Goal: Task Accomplishment & Management: Manage account settings

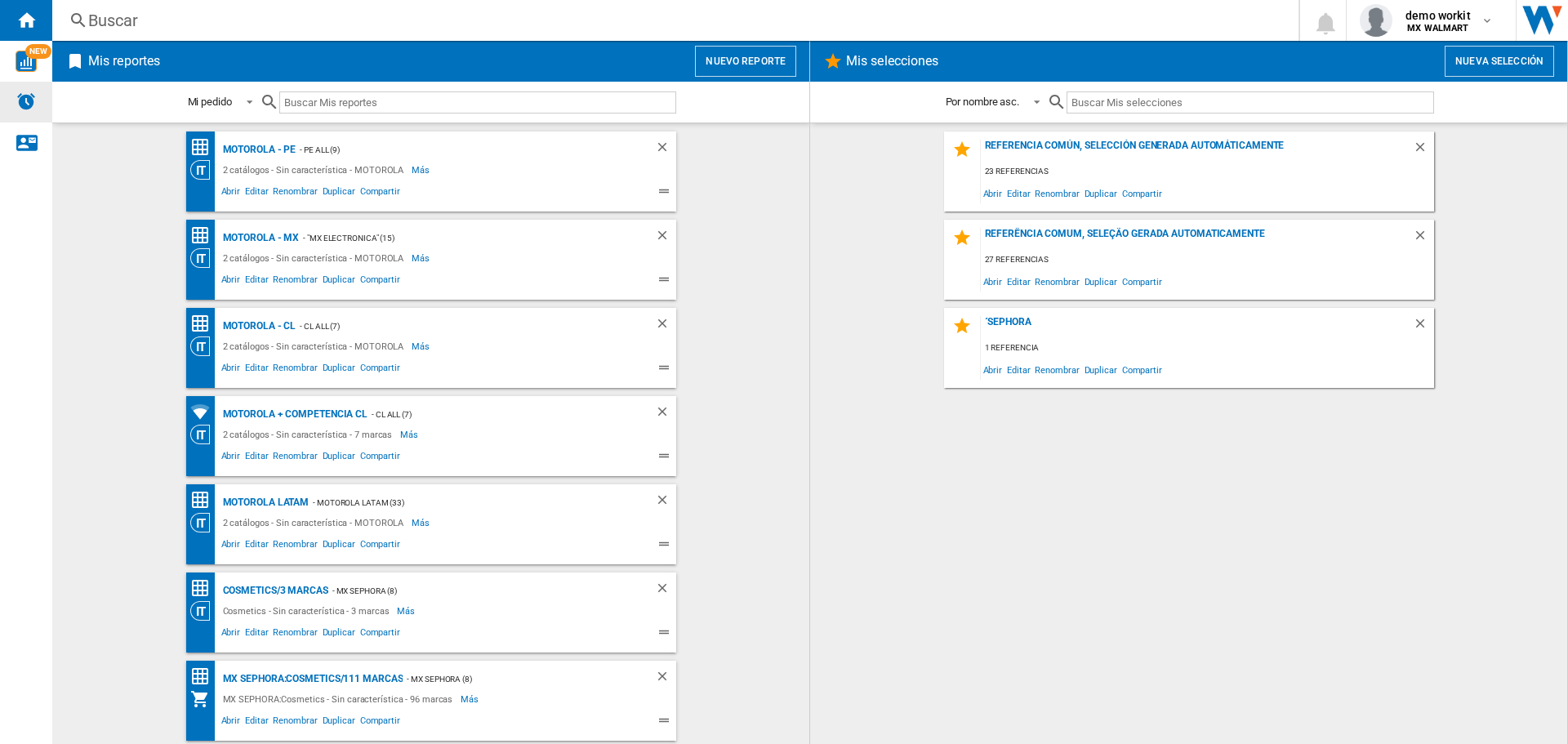
click at [37, 96] on div "Alertas" at bounding box center [25, 102] width 52 height 40
click at [26, 108] on img "Alertas" at bounding box center [25, 101] width 20 height 20
click at [752, 52] on button "Nuevo reporte" at bounding box center [745, 61] width 101 height 31
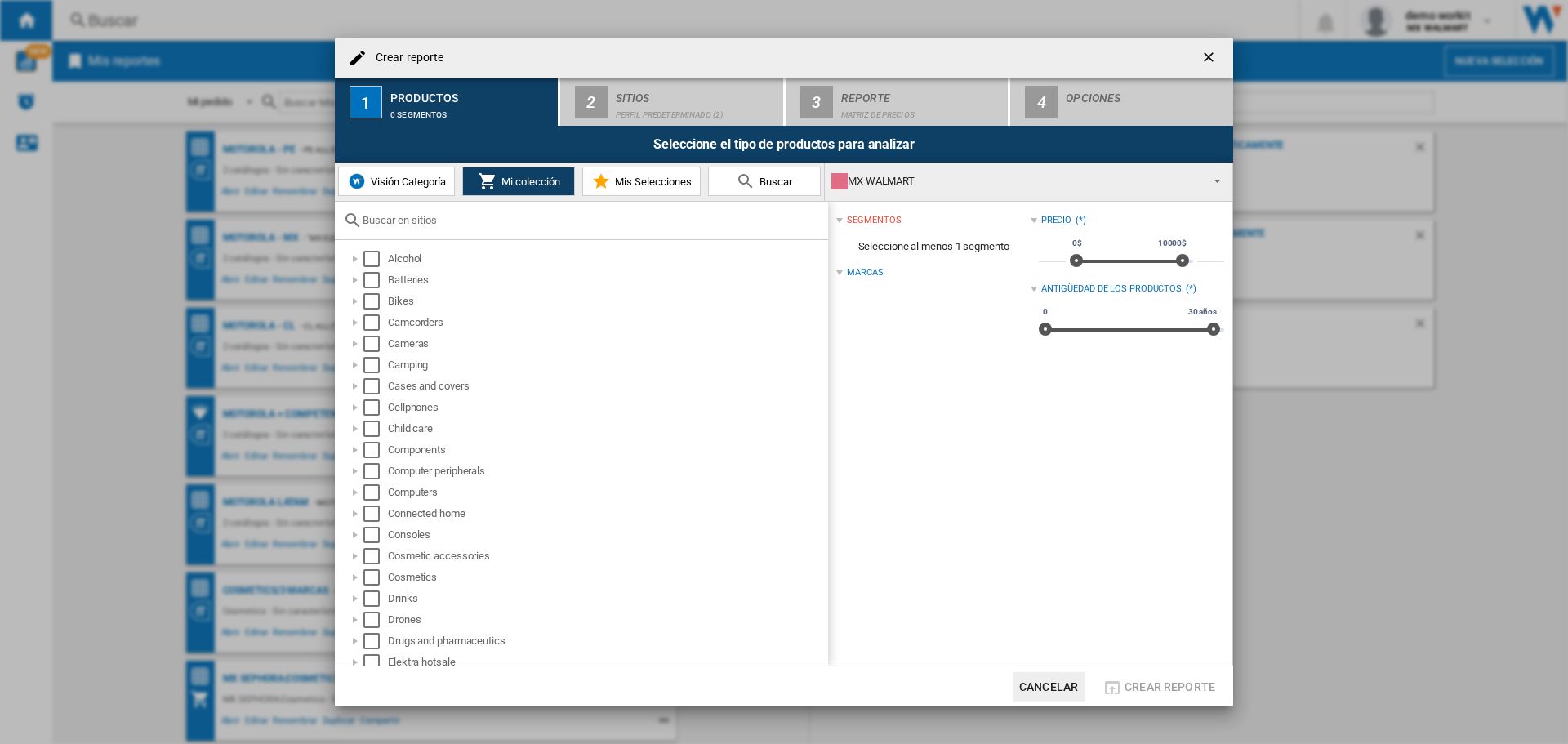
click at [406, 183] on span "Visión Categoría" at bounding box center [406, 181] width 79 height 12
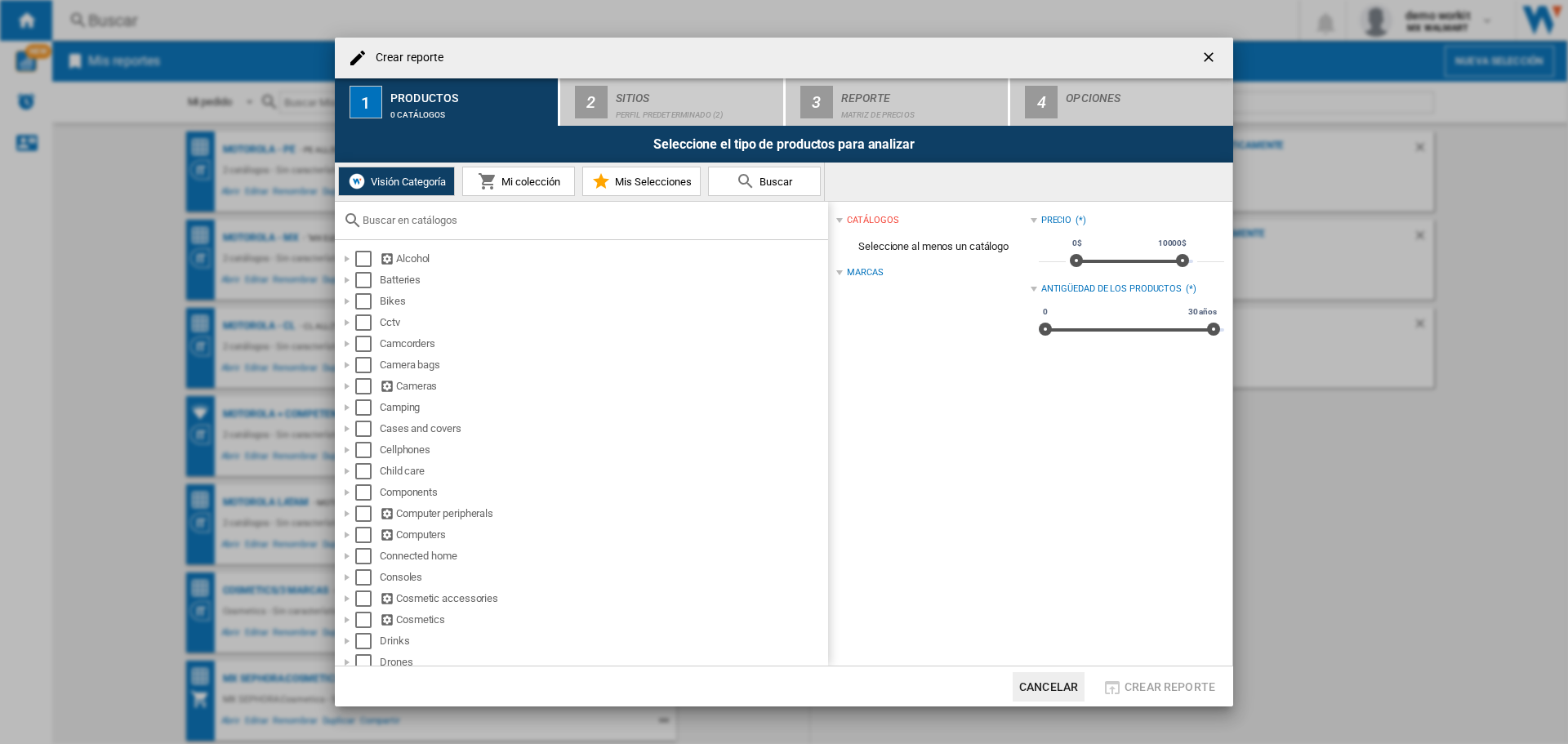
click at [1204, 50] on ng-md-icon "getI18NText('BUTTONS.CLOSE_DIALOG')" at bounding box center [1210, 58] width 20 height 20
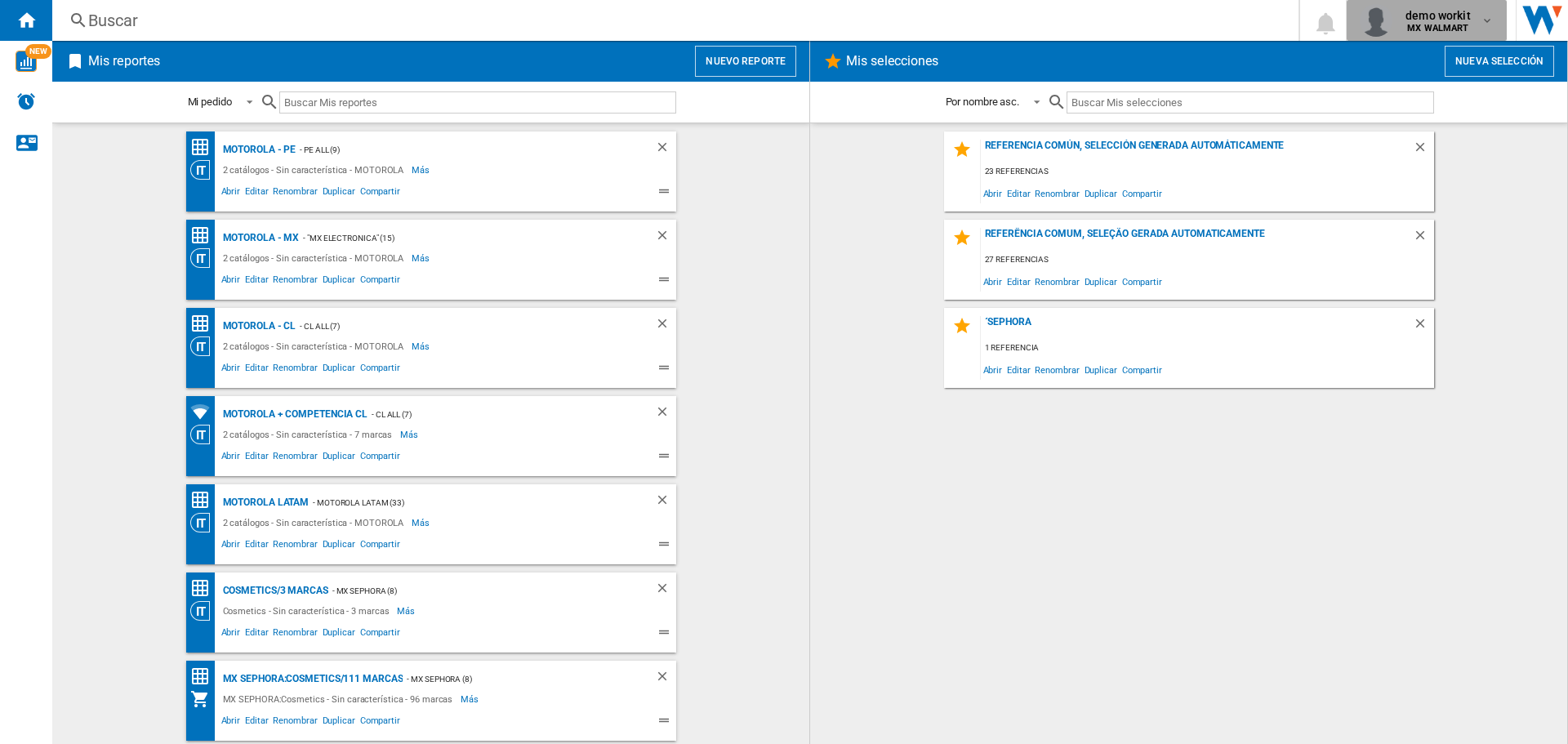
click at [1439, 23] on b "MX WALMART" at bounding box center [1438, 27] width 61 height 10
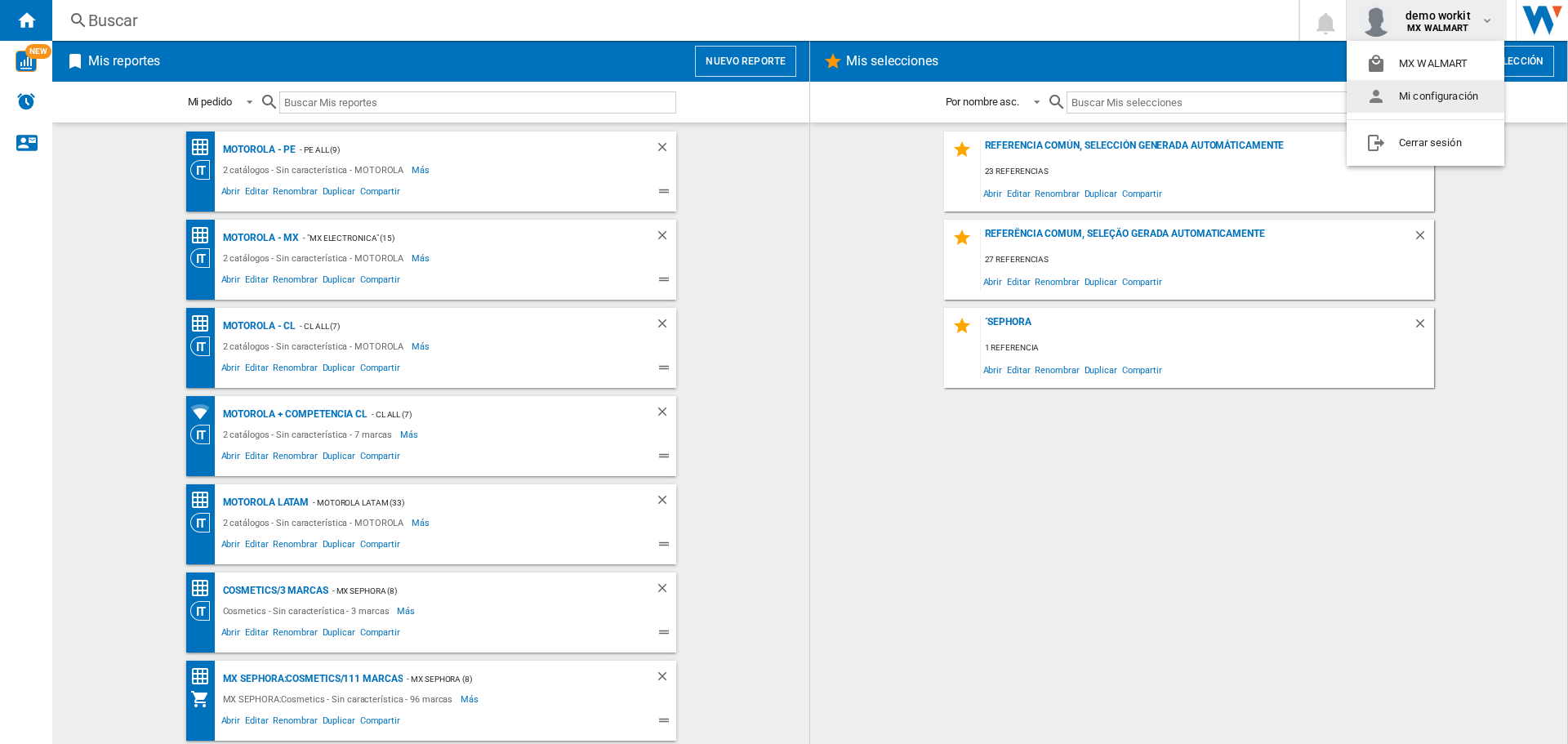
click at [1407, 91] on button "Mi configuración" at bounding box center [1425, 96] width 157 height 33
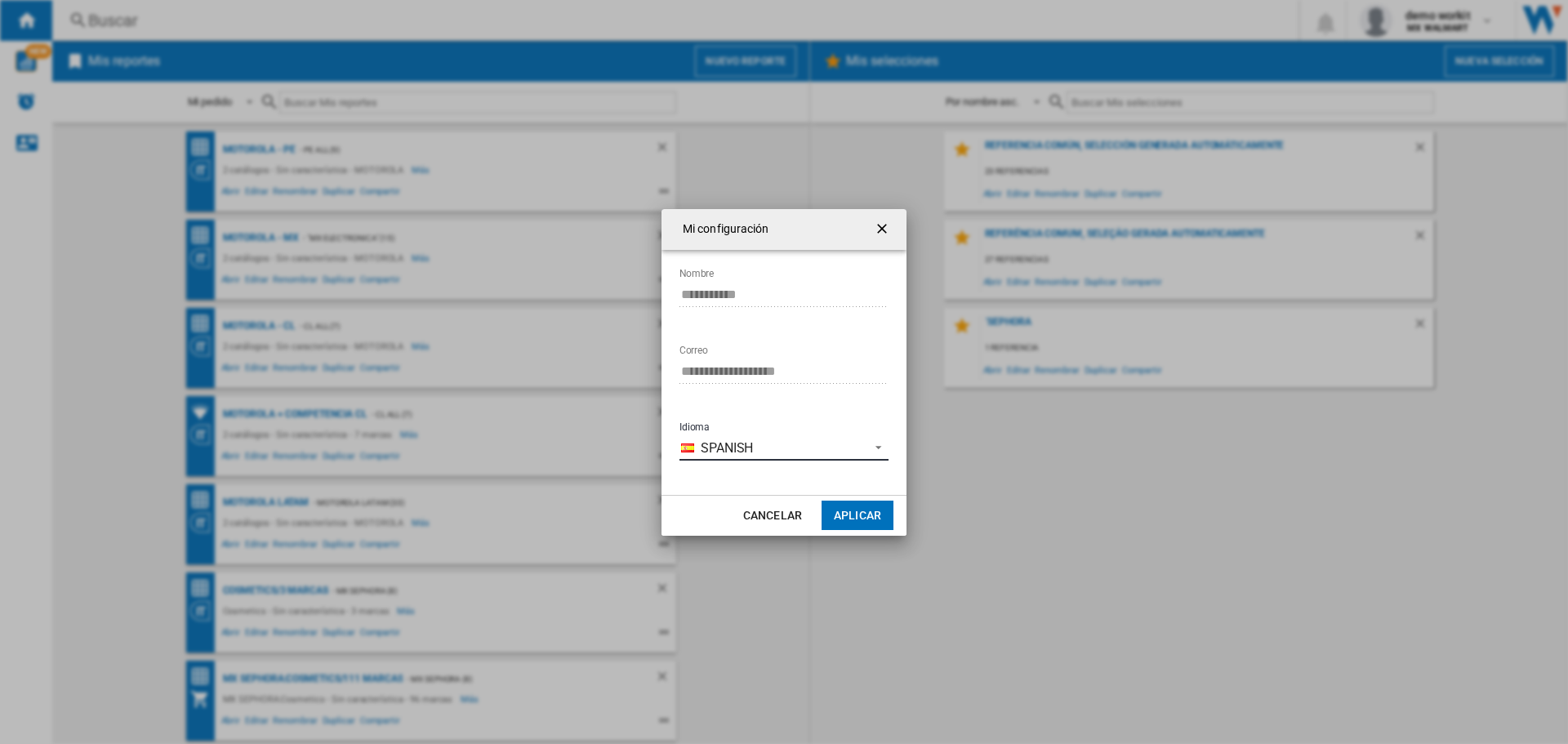
click at [744, 457] on span "Spanish" at bounding box center [781, 447] width 160 height 18
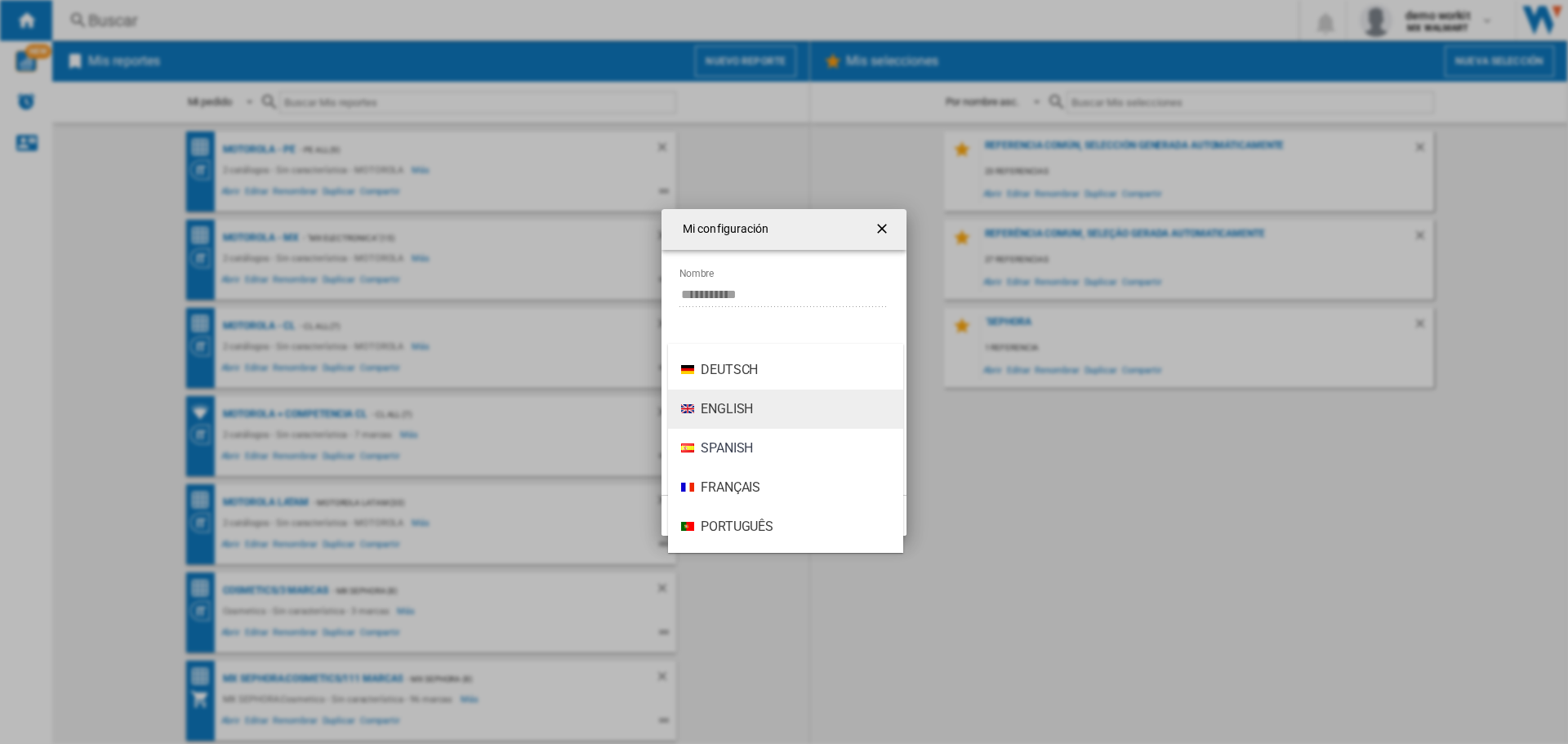
click at [737, 406] on span "English" at bounding box center [727, 409] width 52 height 18
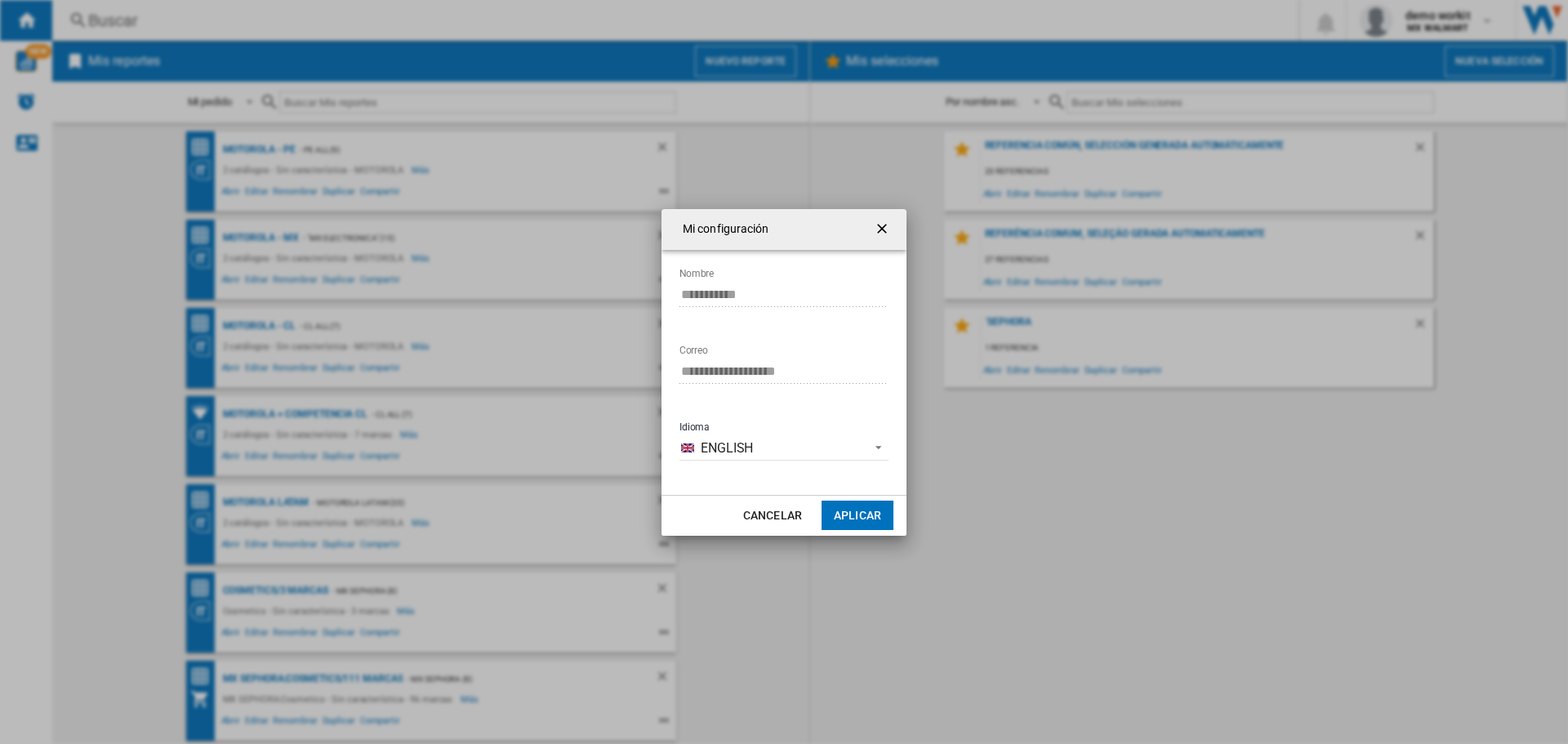
click at [851, 517] on button "Aplicar" at bounding box center [858, 514] width 72 height 29
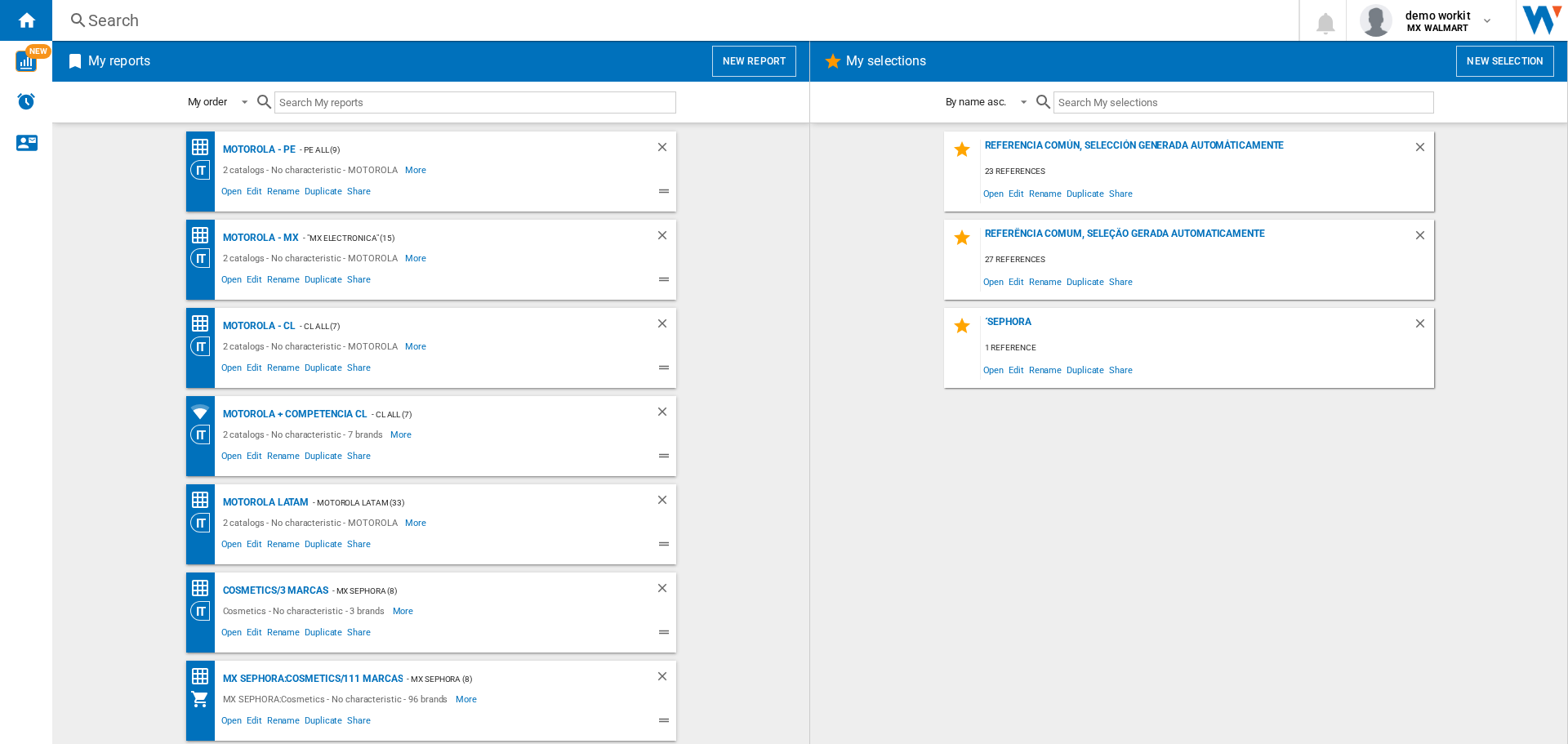
click at [691, 60] on span "My reports" at bounding box center [394, 61] width 619 height 31
click at [750, 58] on button "New report" at bounding box center [754, 61] width 84 height 31
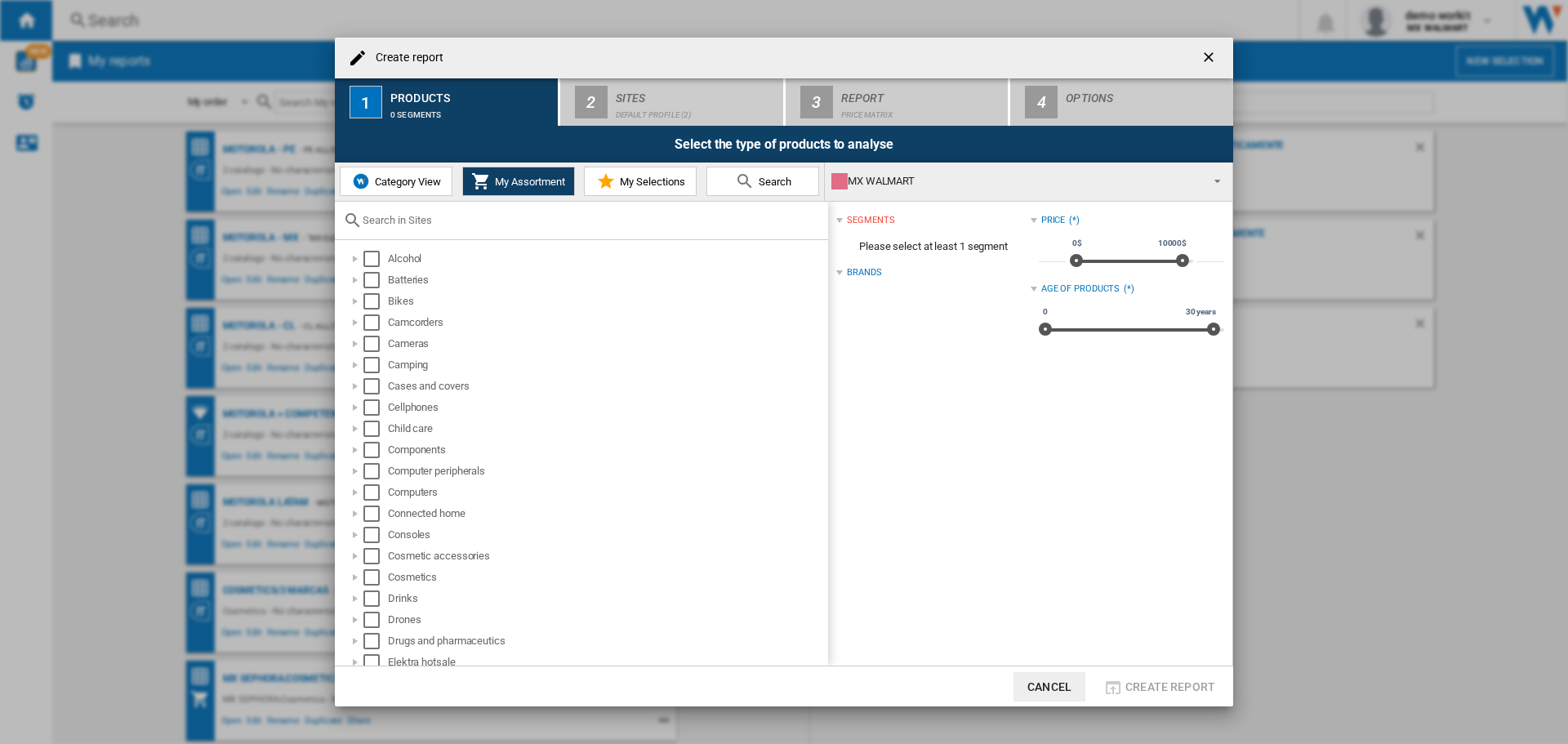
drag, startPoint x: 1063, startPoint y: 682, endPoint x: 1066, endPoint y: 667, distance: 15.3
click at [1063, 682] on button "Cancel" at bounding box center [1050, 686] width 72 height 29
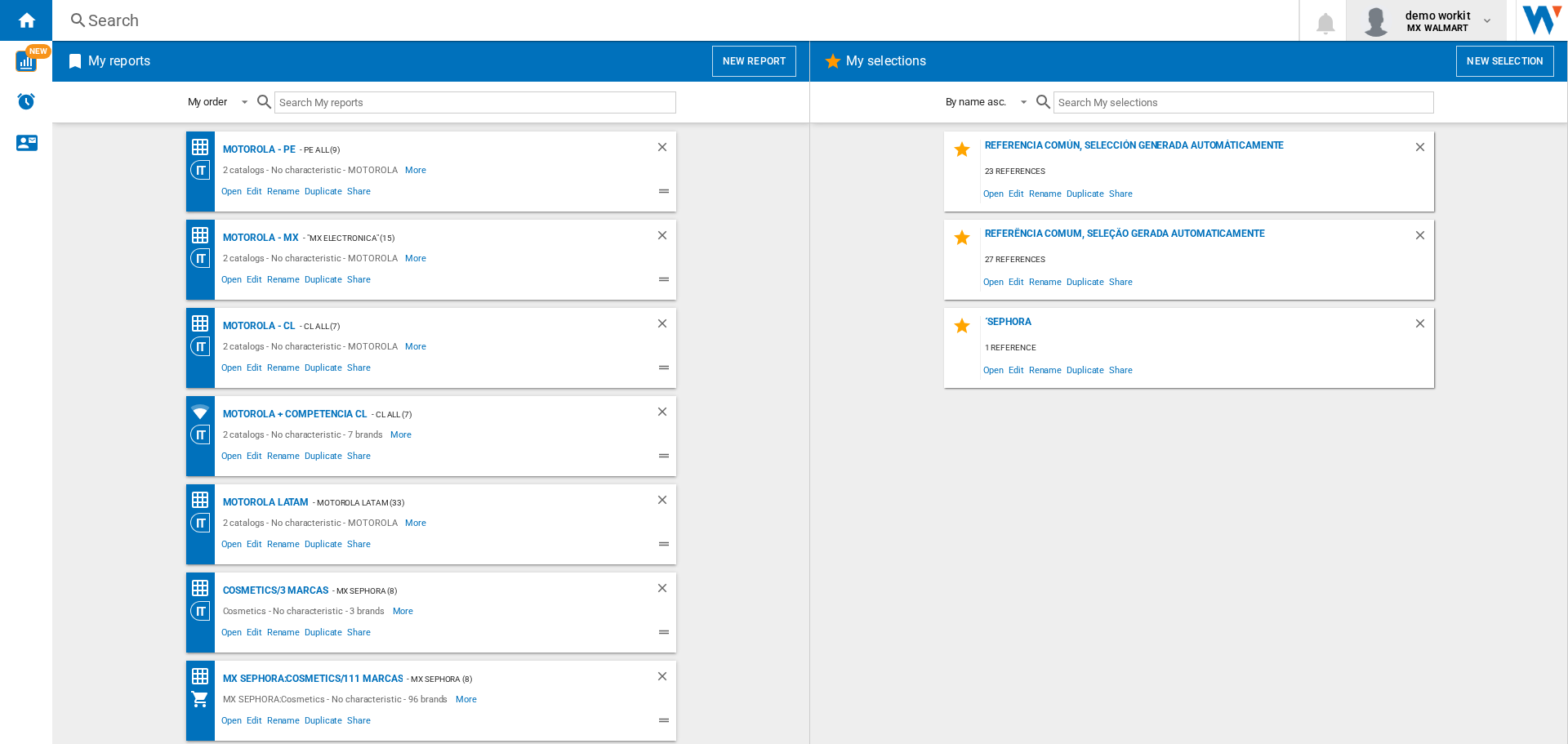
click at [1471, 13] on div "demo workit MX WALMART" at bounding box center [1440, 21] width 82 height 26
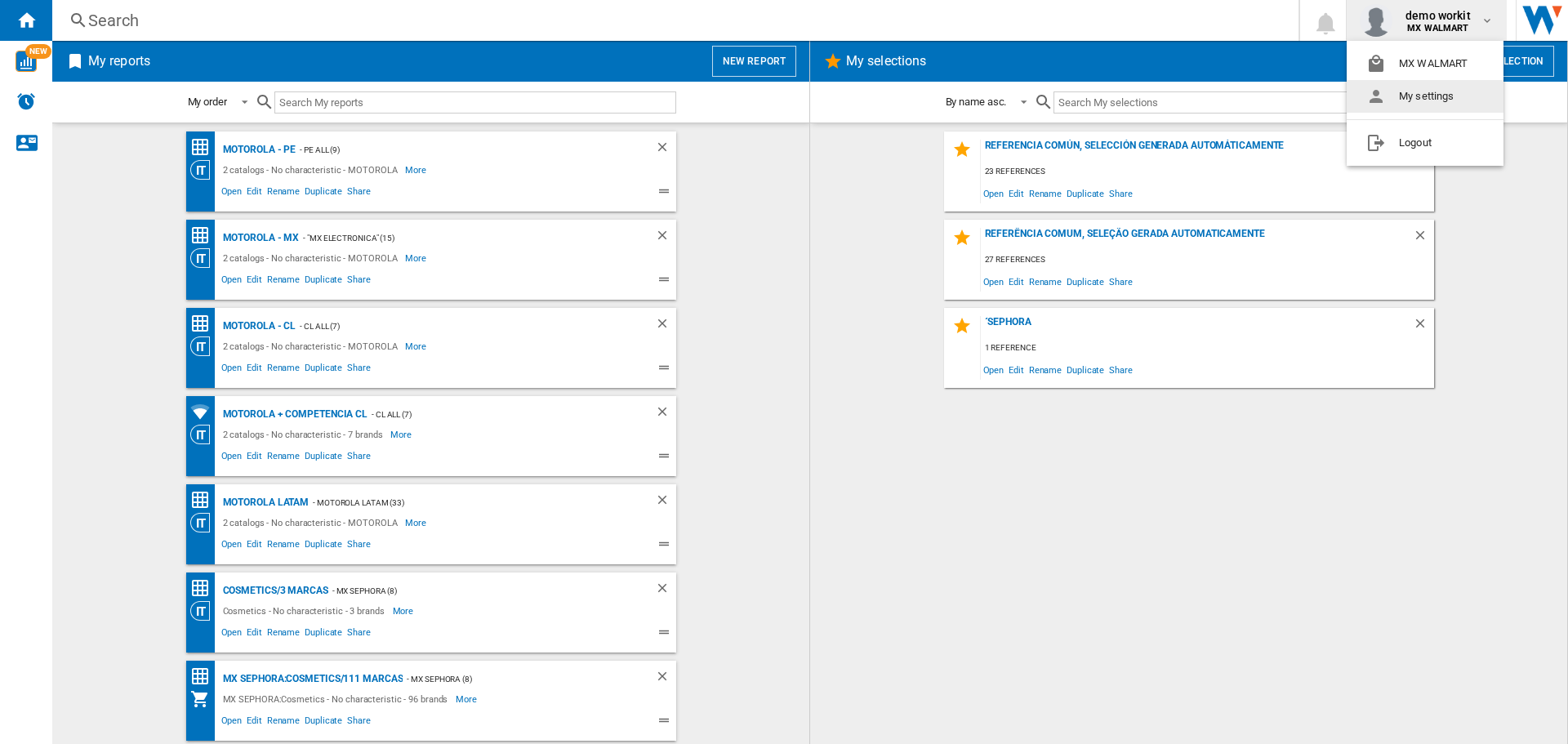
click at [1425, 96] on button "My settings" at bounding box center [1425, 96] width 156 height 33
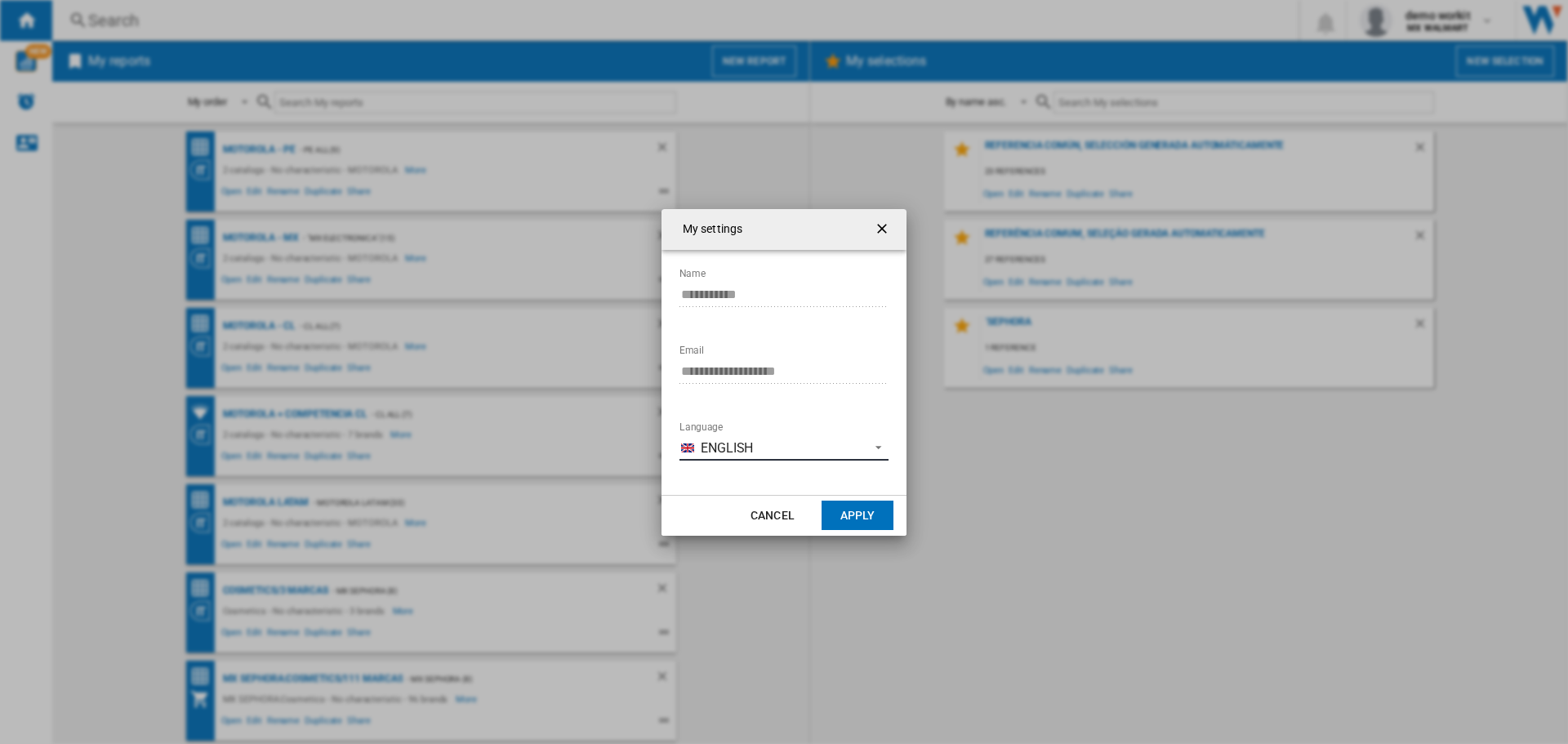
click at [762, 458] on md-select-value "English" at bounding box center [784, 448] width 209 height 24
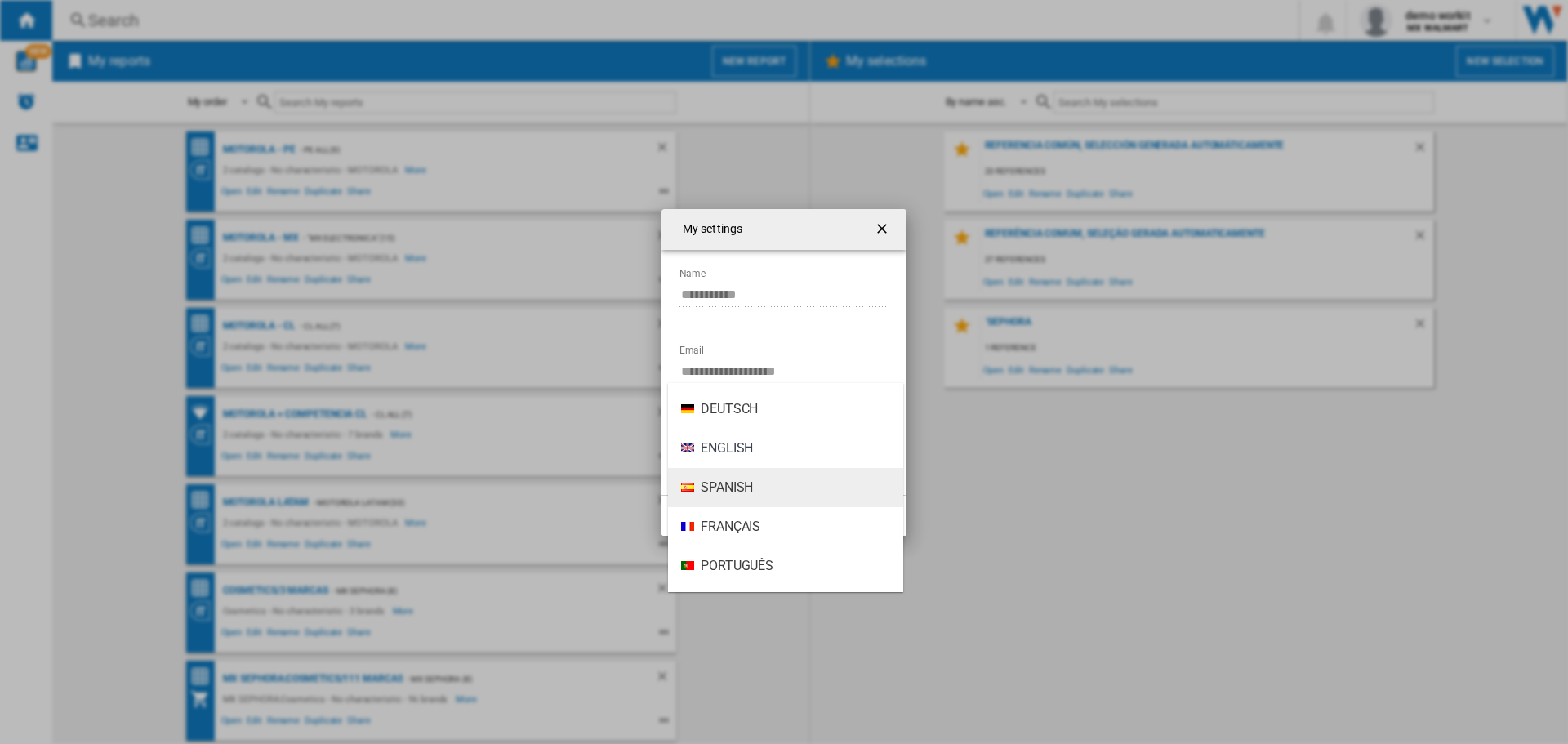
click at [750, 493] on span "Spanish" at bounding box center [727, 487] width 52 height 18
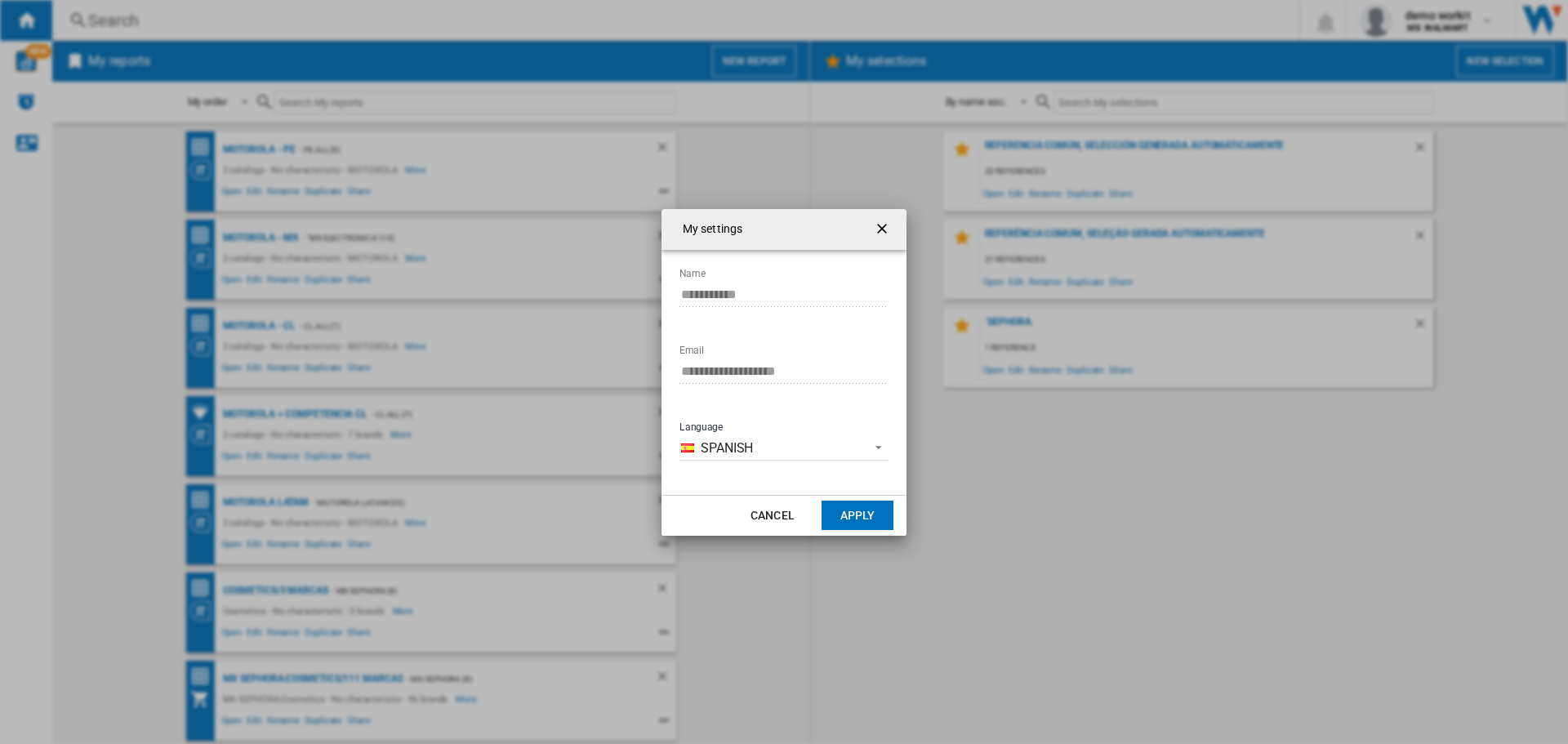
click at [843, 515] on button "Apply" at bounding box center [858, 514] width 72 height 29
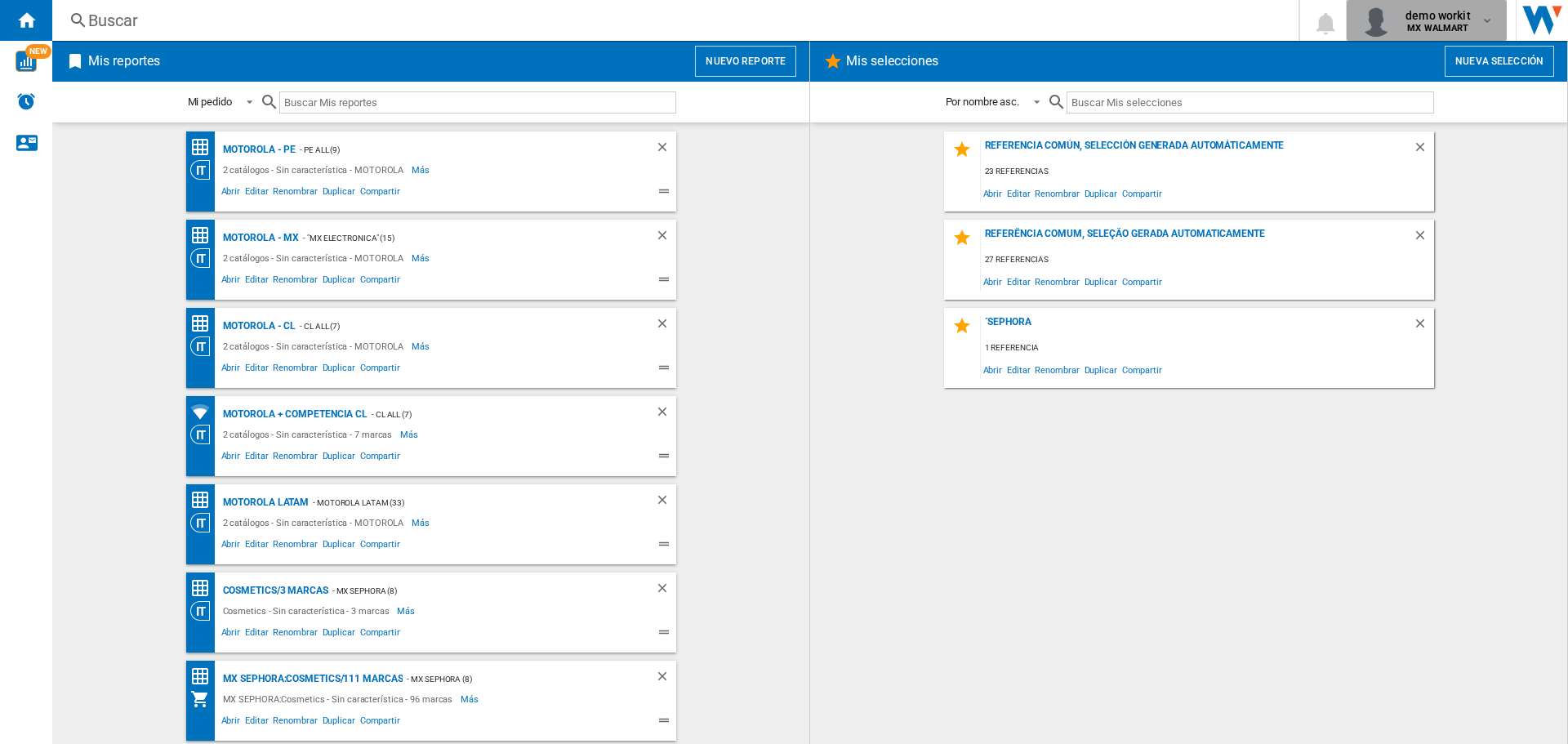
click at [1427, 22] on span "demo workit" at bounding box center [1438, 15] width 65 height 16
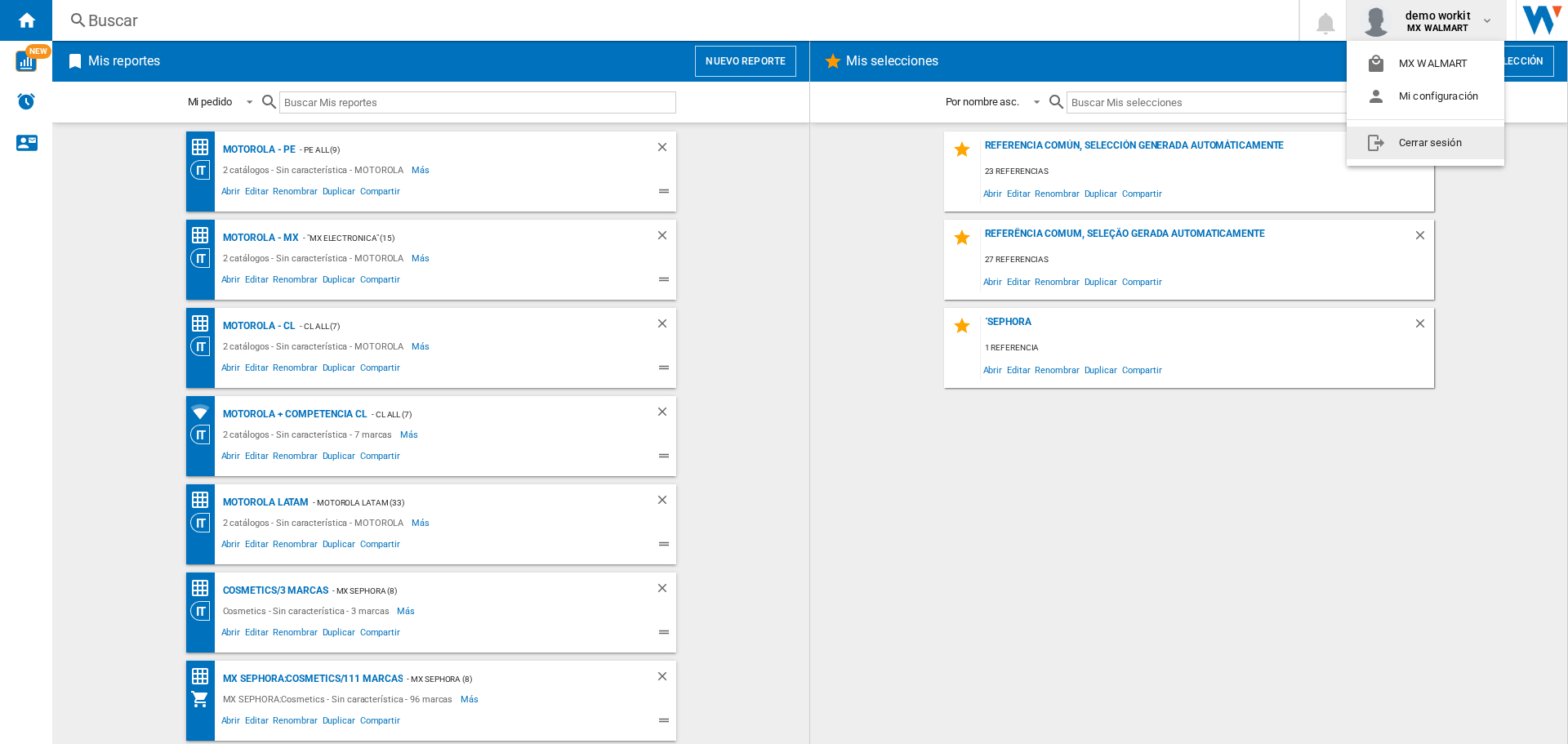
click at [1408, 142] on button "Cerrar sesión" at bounding box center [1425, 142] width 157 height 33
